Goal: Download file/media

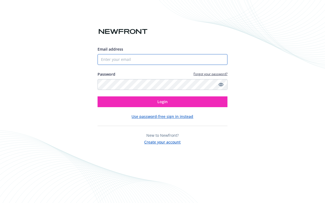
click at [140, 62] on input "Email address" at bounding box center [163, 59] width 130 height 11
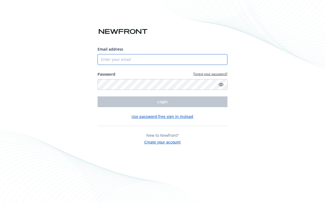
type input "sari@meadowlark-media.com"
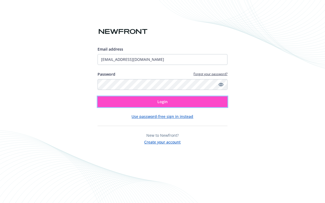
click at [152, 105] on button "Login" at bounding box center [163, 101] width 130 height 11
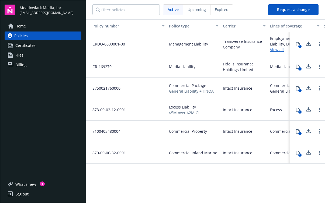
click at [29, 36] on link "Policies" at bounding box center [43, 36] width 77 height 9
click at [17, 27] on span "Home" at bounding box center [20, 26] width 11 height 9
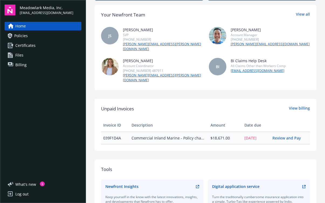
scroll to position [81, 0]
click at [285, 135] on link "Review and Pay" at bounding box center [288, 137] width 33 height 5
click at [23, 44] on span "Certificates" at bounding box center [25, 45] width 20 height 9
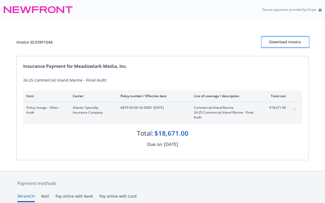
click at [277, 40] on div "Download Invoice" at bounding box center [285, 42] width 47 height 10
